Goal: Task Accomplishment & Management: Use online tool/utility

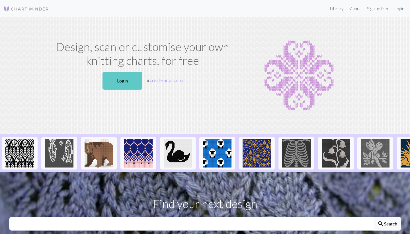
click at [125, 77] on link "Login" at bounding box center [123, 81] width 40 height 18
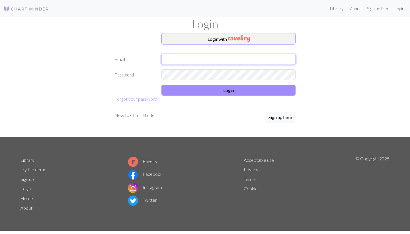
type input "[PERSON_NAME][EMAIL_ADDRESS][DOMAIN_NAME]"
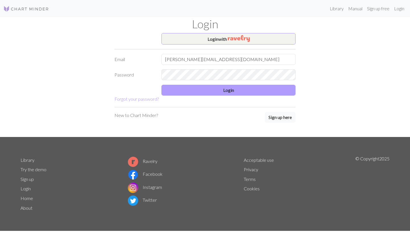
click at [195, 88] on button "Login" at bounding box center [229, 90] width 134 height 11
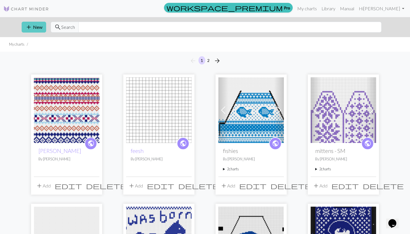
click at [34, 24] on button "add New" at bounding box center [34, 27] width 25 height 11
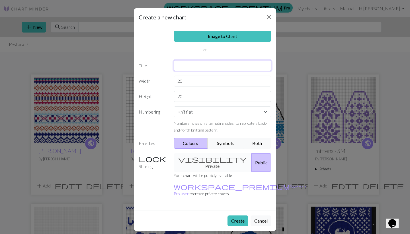
click at [191, 68] on input "text" at bounding box center [223, 65] width 98 height 11
type input "puffin hat"
click at [180, 97] on input "20" at bounding box center [223, 96] width 98 height 11
type input "30"
drag, startPoint x: 185, startPoint y: 83, endPoint x: 176, endPoint y: 82, distance: 9.4
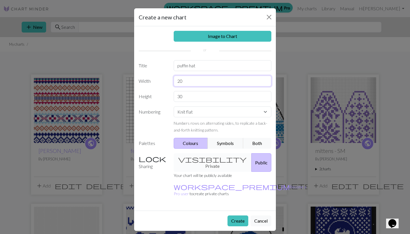
click at [176, 82] on input "20" at bounding box center [223, 81] width 98 height 11
type input "30"
click at [238, 215] on button "Create" at bounding box center [238, 220] width 21 height 11
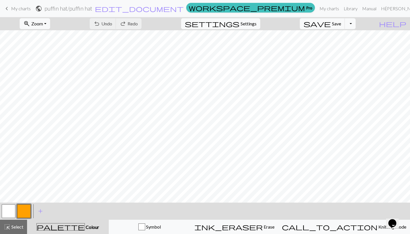
scroll to position [25, 0]
click at [27, 212] on button "button" at bounding box center [24, 211] width 14 height 14
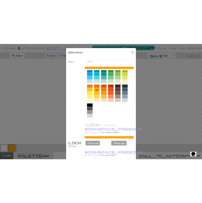
scroll to position [53, 0]
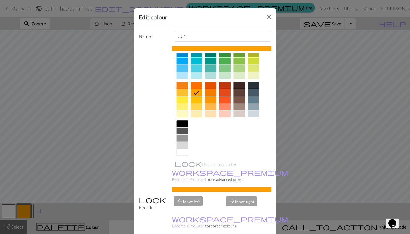
click at [180, 124] on div at bounding box center [182, 123] width 11 height 7
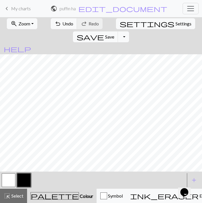
scroll to position [0, 0]
click at [64, 24] on span "Undo" at bounding box center [67, 23] width 11 height 5
click at [62, 25] on span "Undo" at bounding box center [67, 23] width 11 height 5
click at [8, 177] on button "button" at bounding box center [9, 180] width 14 height 14
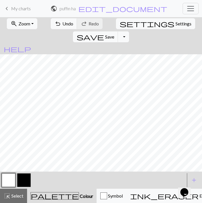
click at [23, 179] on button "button" at bounding box center [24, 180] width 14 height 14
click at [8, 184] on button "button" at bounding box center [9, 180] width 14 height 14
click at [26, 183] on button "button" at bounding box center [24, 180] width 14 height 14
click at [56, 25] on button "undo Undo Undo" at bounding box center [64, 23] width 27 height 11
click at [89, 25] on span "Redo" at bounding box center [94, 23] width 10 height 5
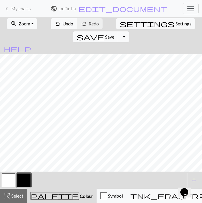
click at [7, 182] on button "button" at bounding box center [9, 180] width 14 height 14
click at [19, 183] on button "button" at bounding box center [24, 180] width 14 height 14
click at [194, 178] on span "add" at bounding box center [194, 180] width 7 height 8
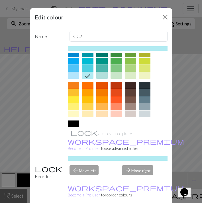
scroll to position [48, 0]
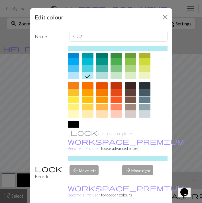
click at [73, 84] on div at bounding box center [73, 85] width 11 height 7
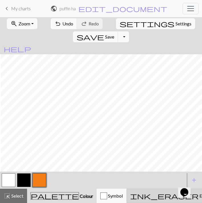
scroll to position [0, 0]
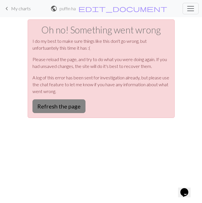
click at [70, 104] on button "Refresh the page" at bounding box center [58, 106] width 53 height 14
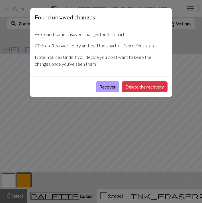
click at [107, 86] on button "Recover" at bounding box center [108, 86] width 24 height 11
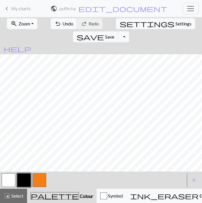
scroll to position [47, 55]
click at [25, 181] on button "button" at bounding box center [24, 180] width 14 height 14
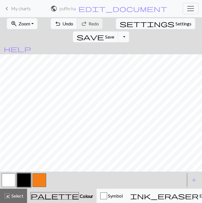
scroll to position [56, 55]
click at [176, 23] on span "Settings" at bounding box center [184, 23] width 16 height 7
select select "aran"
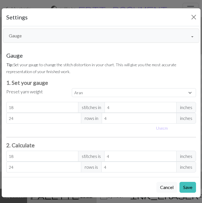
click at [87, 42] on button "Gauge" at bounding box center [101, 35] width 197 height 14
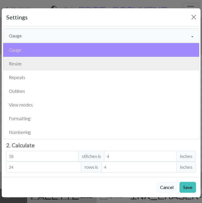
click at [64, 61] on button "Resize" at bounding box center [101, 64] width 196 height 14
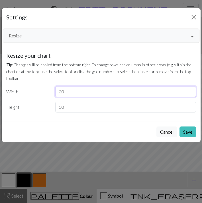
click at [61, 92] on input "30" at bounding box center [125, 91] width 141 height 11
type input "40"
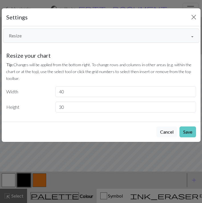
click at [188, 131] on button "Save" at bounding box center [188, 131] width 17 height 11
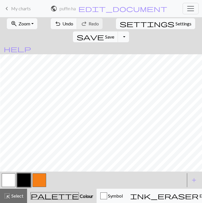
scroll to position [56, 131]
click at [120, 25] on span "settings" at bounding box center [147, 24] width 55 height 8
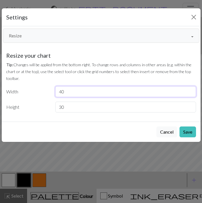
click at [66, 92] on input "40" at bounding box center [125, 91] width 141 height 11
type input "45"
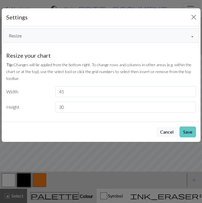
click at [185, 129] on button "Save" at bounding box center [188, 131] width 17 height 11
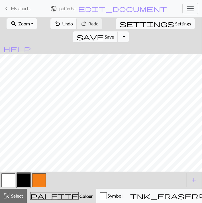
scroll to position [0, 0]
click at [40, 180] on button "button" at bounding box center [39, 180] width 14 height 14
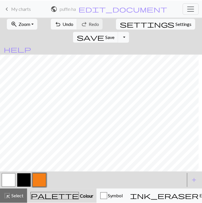
scroll to position [56, 113]
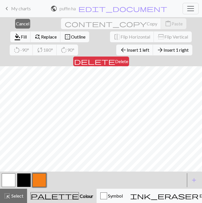
click at [72, 36] on div "close Cancel content_copy Copy content_paste Paste format_color_fill Fill find_…" at bounding box center [101, 110] width 202 height 186
click at [127, 48] on span "Insert 1 left" at bounding box center [138, 49] width 23 height 5
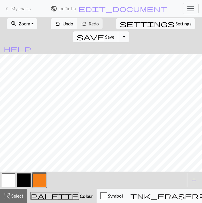
click at [114, 34] on span "Save" at bounding box center [109, 36] width 9 height 5
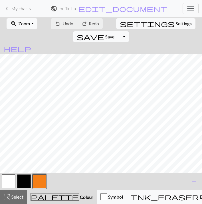
scroll to position [54, 177]
